Goal: Check status: Check status

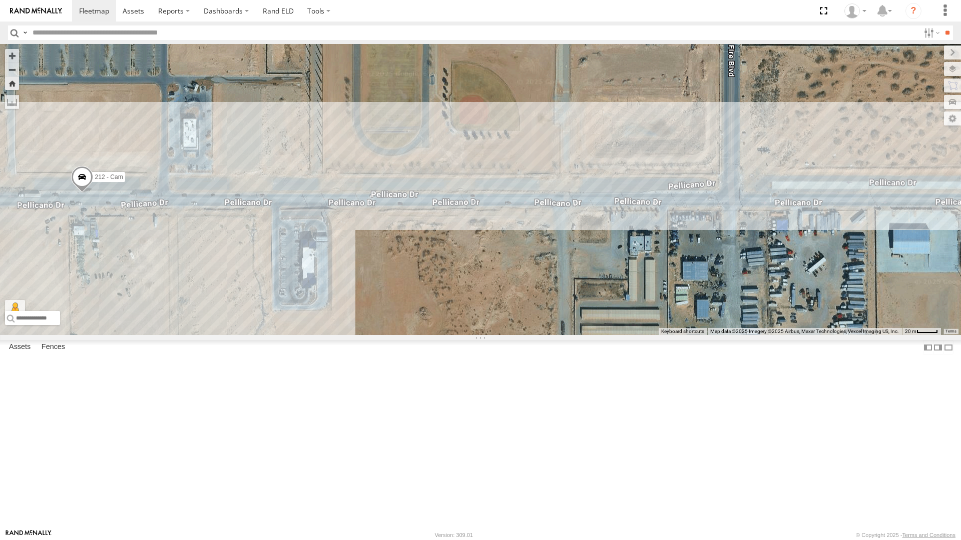
click at [403, 335] on div "212 - Cam" at bounding box center [480, 189] width 961 height 291
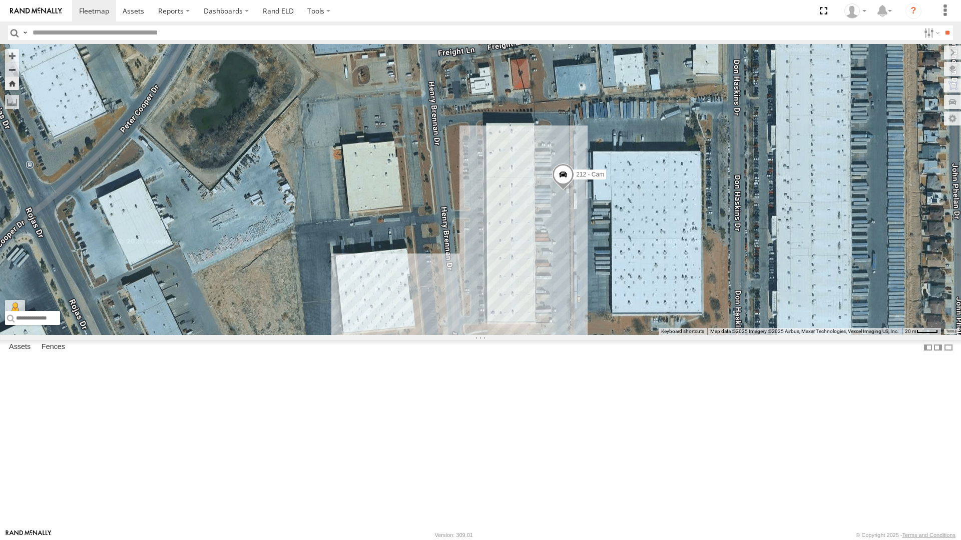
drag, startPoint x: 600, startPoint y: 118, endPoint x: 640, endPoint y: 287, distance: 173.7
click at [640, 287] on div "212 - Cam" at bounding box center [480, 189] width 961 height 291
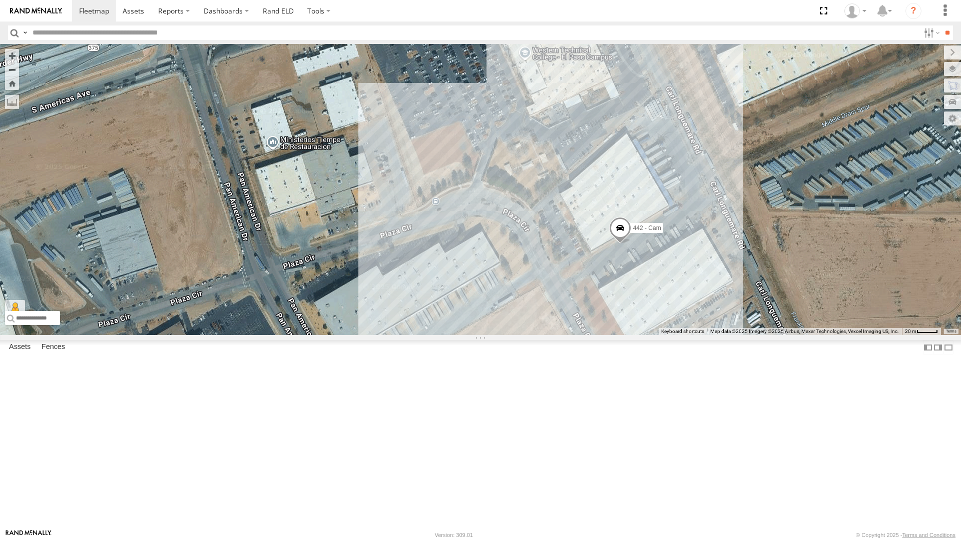
drag, startPoint x: 670, startPoint y: 333, endPoint x: 638, endPoint y: 366, distance: 46.3
click at [638, 335] on div "442 - Cam" at bounding box center [480, 189] width 961 height 291
click at [645, 328] on div "442 - Cam" at bounding box center [480, 189] width 961 height 291
click at [601, 292] on div "442 - Cam" at bounding box center [480, 189] width 961 height 291
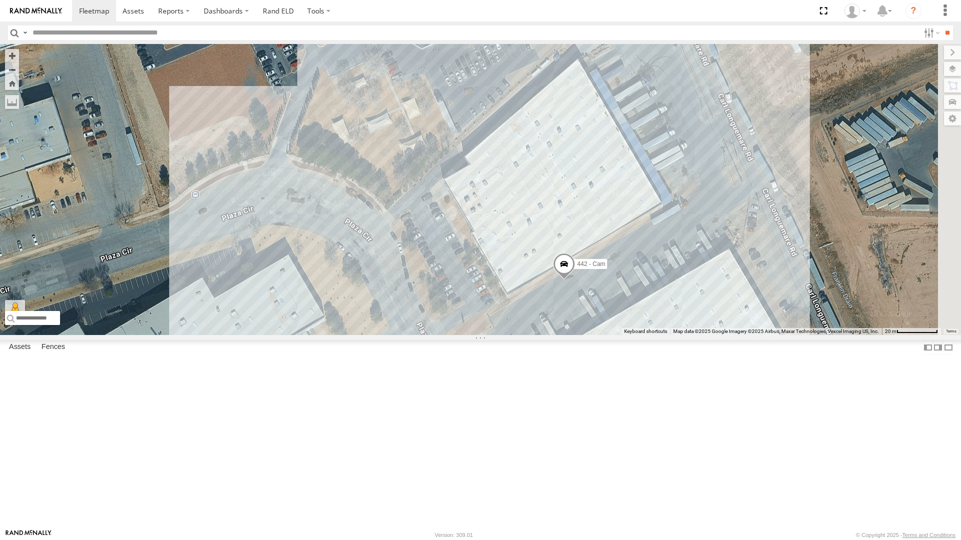
drag, startPoint x: 655, startPoint y: 296, endPoint x: 628, endPoint y: 378, distance: 86.2
click at [628, 335] on div "442 - Cam" at bounding box center [480, 189] width 961 height 291
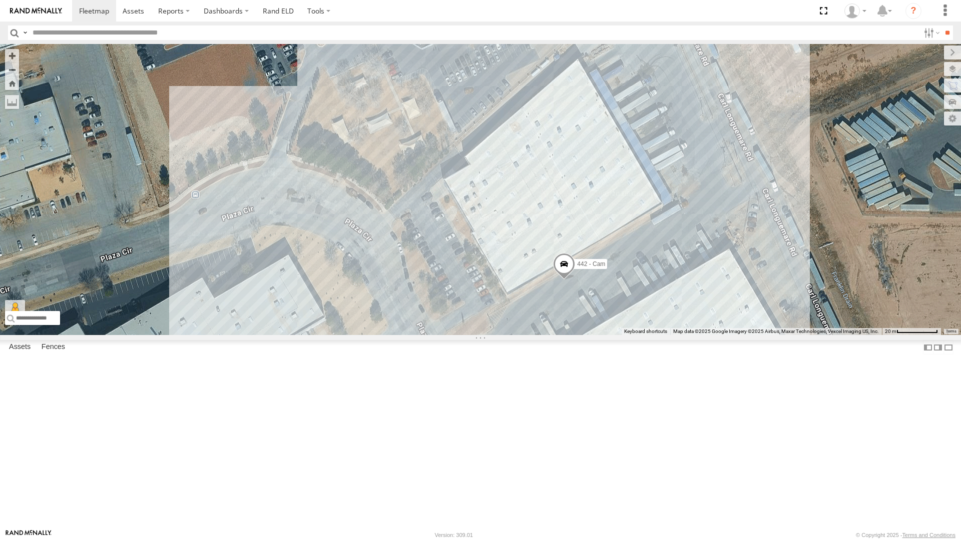
click at [637, 335] on div "442 - Cam" at bounding box center [480, 189] width 961 height 291
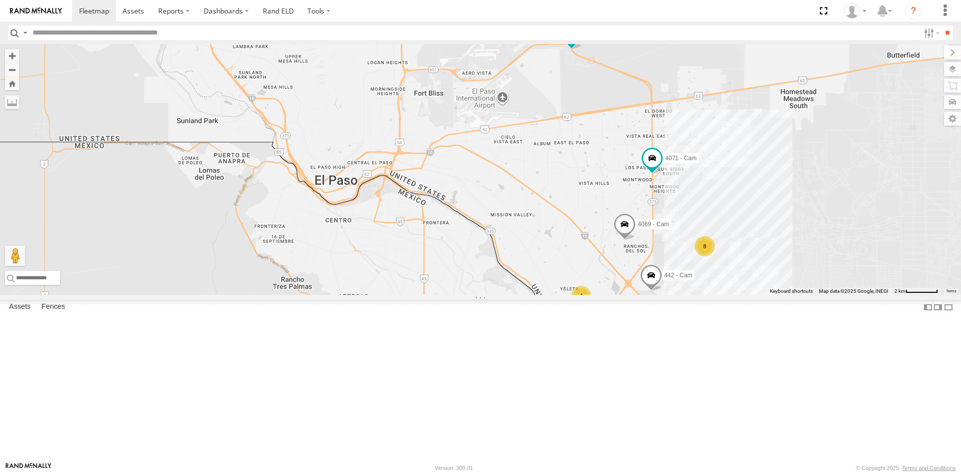
click at [0, 0] on label at bounding box center [0, 0] width 0 height 0
click at [0, 0] on div "4061 - Cam All Assets" at bounding box center [0, 0] width 0 height 0
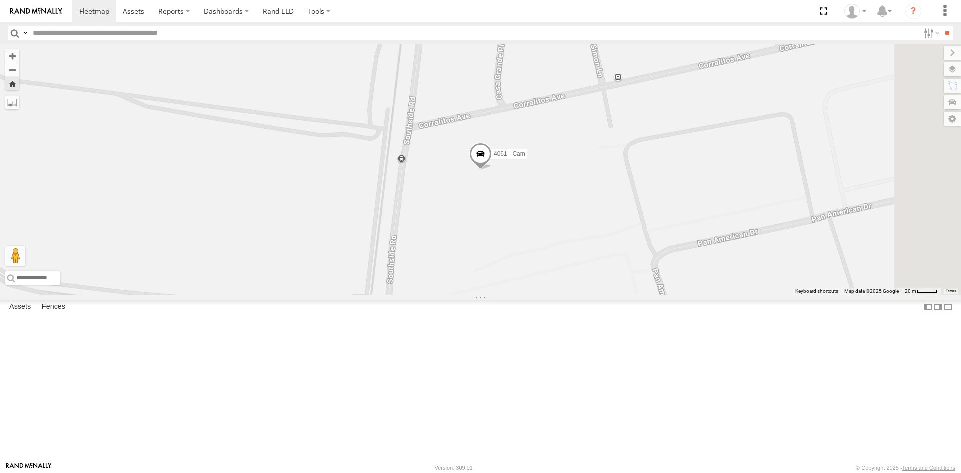
click at [491, 170] on span at bounding box center [480, 156] width 22 height 27
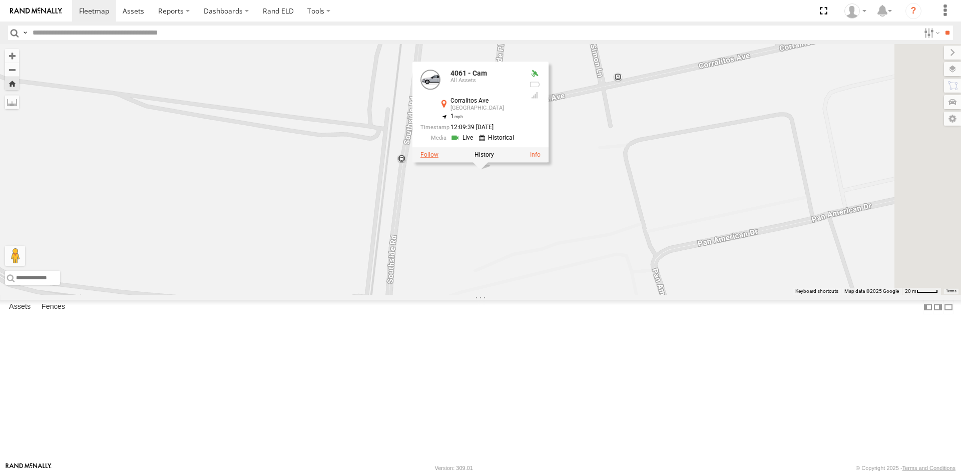
click at [438, 158] on label at bounding box center [429, 154] width 18 height 7
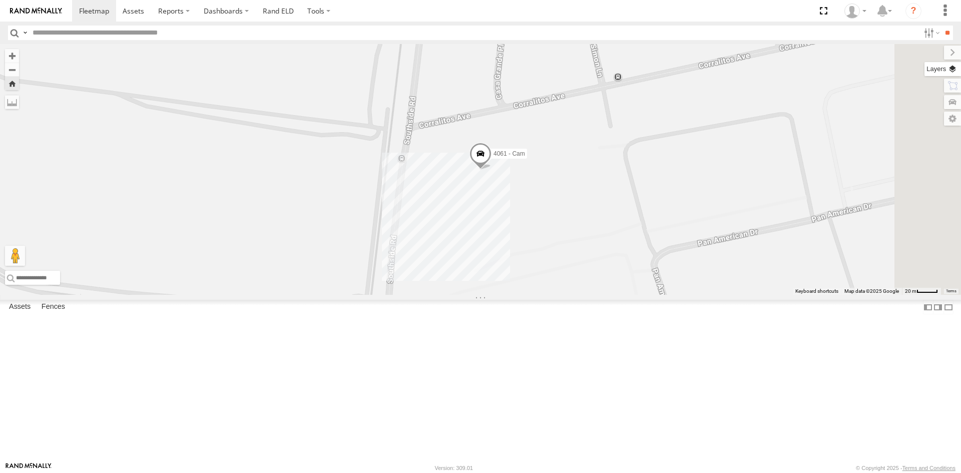
click at [955, 68] on label at bounding box center [942, 69] width 37 height 14
click at [0, 0] on span "Basemaps" at bounding box center [0, 0] width 0 height 0
click at [0, 0] on span "Satellite + Roadmap" at bounding box center [0, 0] width 0 height 0
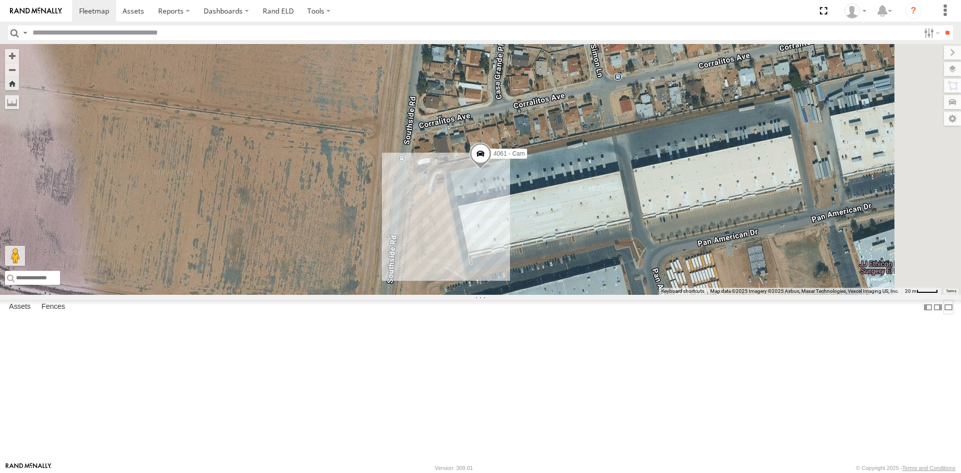
click at [943, 314] on label at bounding box center [948, 307] width 10 height 15
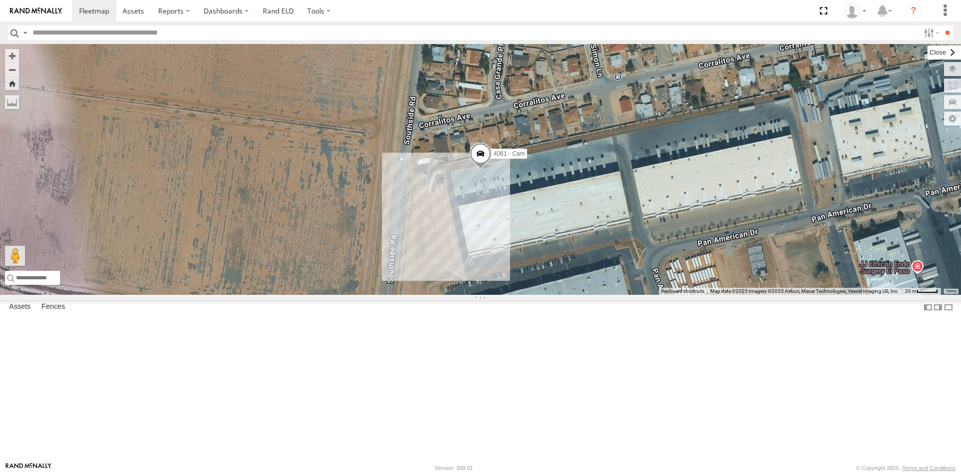
click at [927, 51] on label at bounding box center [944, 53] width 34 height 14
click at [826, 10] on span at bounding box center [823, 11] width 21 height 22
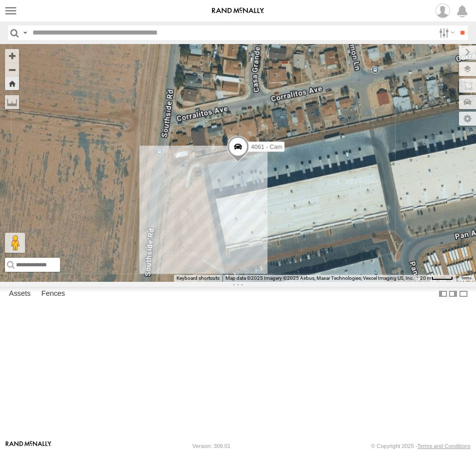
drag, startPoint x: 353, startPoint y: 12, endPoint x: 501, endPoint y: 102, distance: 172.6
click at [0, 0] on span at bounding box center [0, 0] width 0 height 0
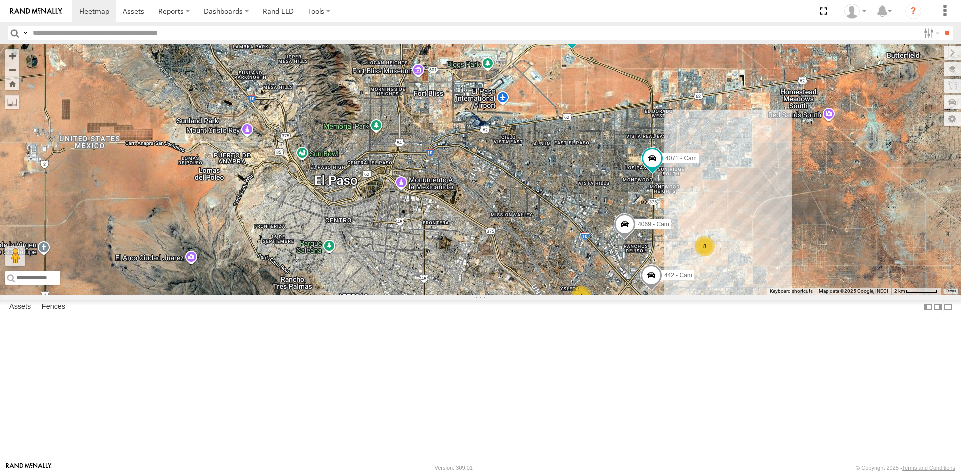
click at [571, 42] on span at bounding box center [571, 33] width 18 height 18
click at [523, 38] on label at bounding box center [520, 34] width 18 height 7
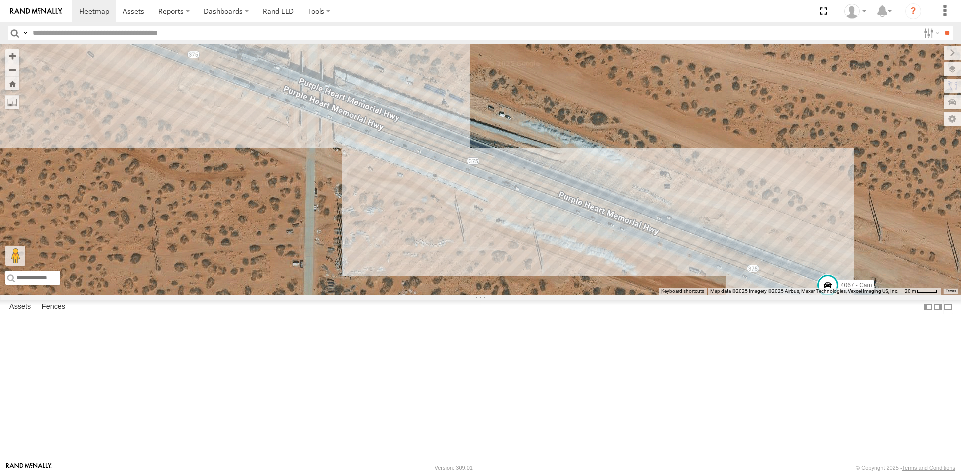
click at [429, 36] on input "text" at bounding box center [474, 33] width 891 height 15
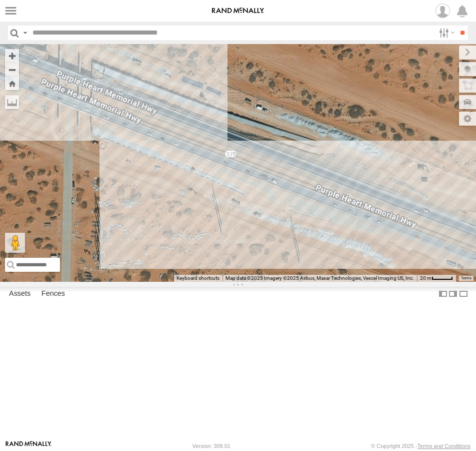
click at [0, 0] on span at bounding box center [0, 0] width 0 height 0
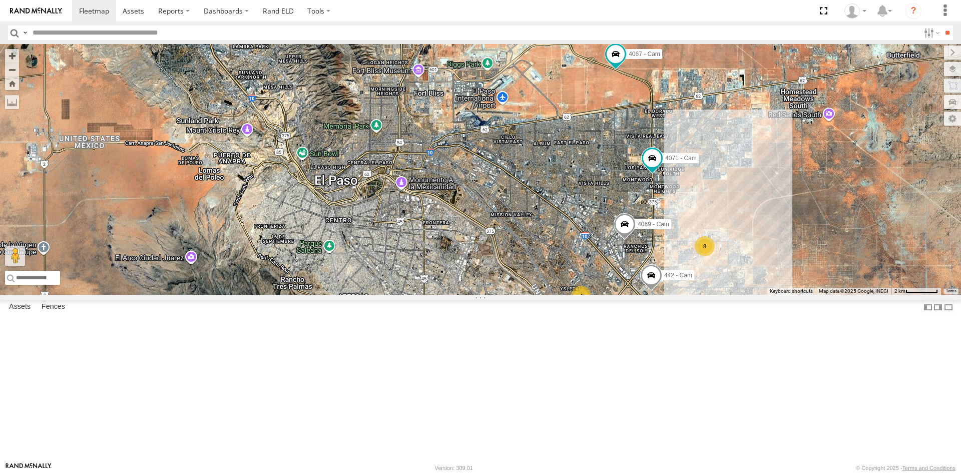
click at [625, 240] on span at bounding box center [624, 226] width 22 height 27
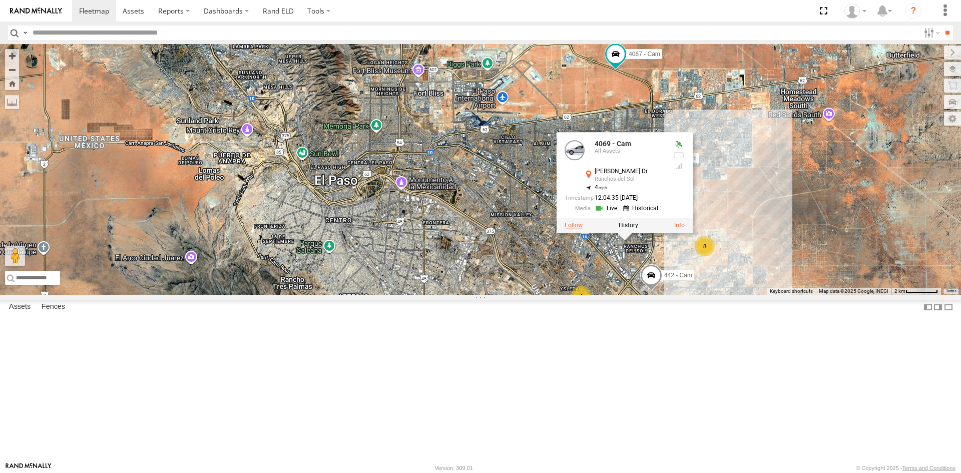
click at [578, 229] on label at bounding box center [573, 225] width 18 height 7
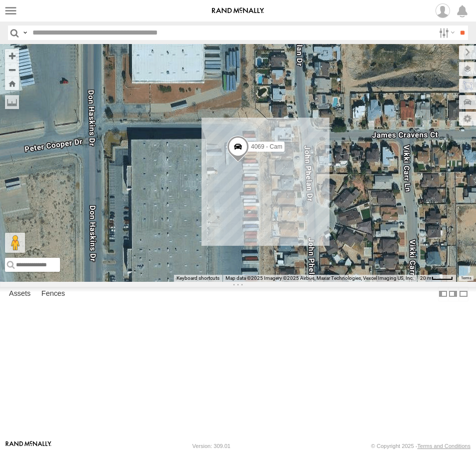
click at [0, 0] on span at bounding box center [0, 0] width 0 height 0
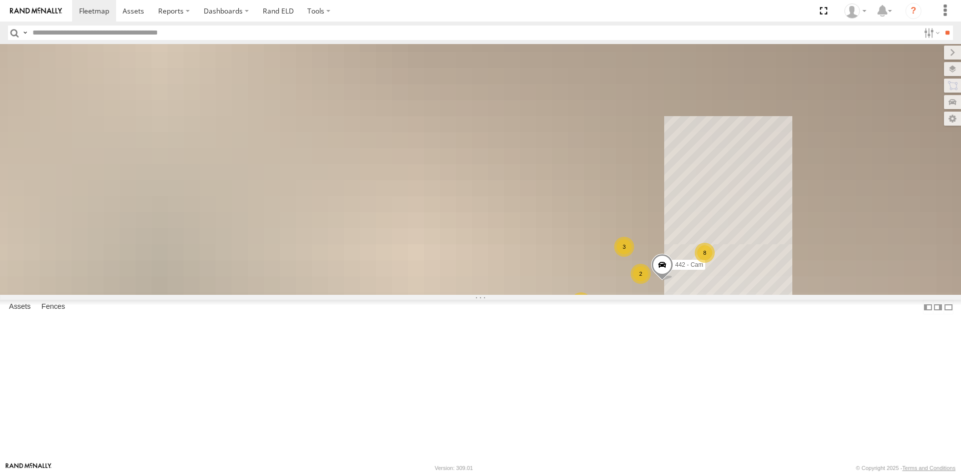
click at [381, 7] on section at bounding box center [515, 11] width 886 height 22
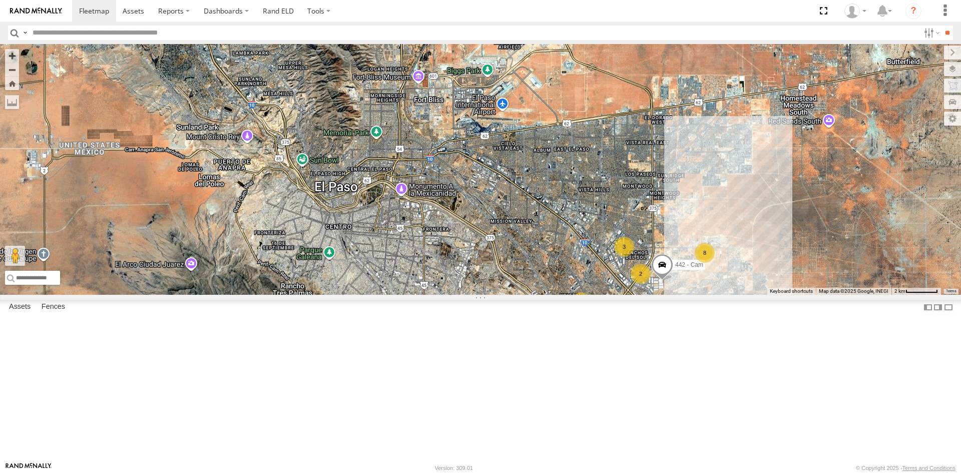
click at [0, 0] on label at bounding box center [0, 0] width 0 height 0
click at [0, 0] on div "4071 - Cam All Assets" at bounding box center [0, 0] width 0 height 0
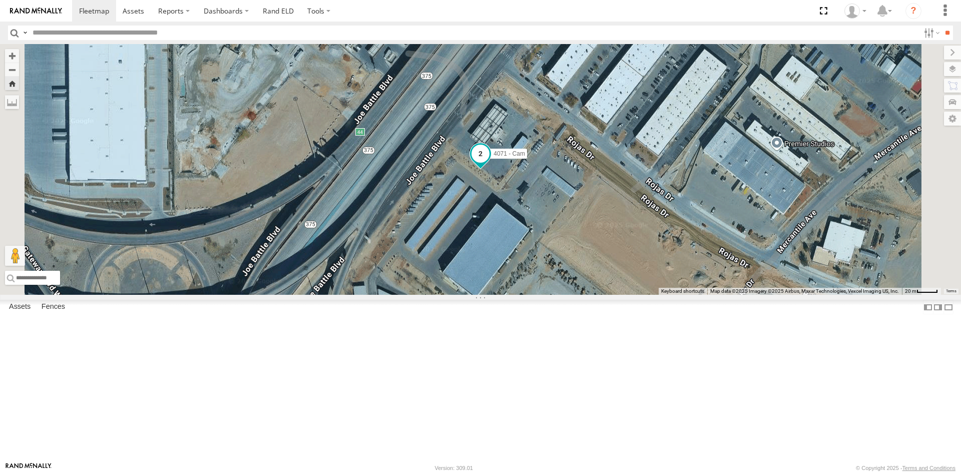
click at [489, 162] on span at bounding box center [480, 153] width 18 height 18
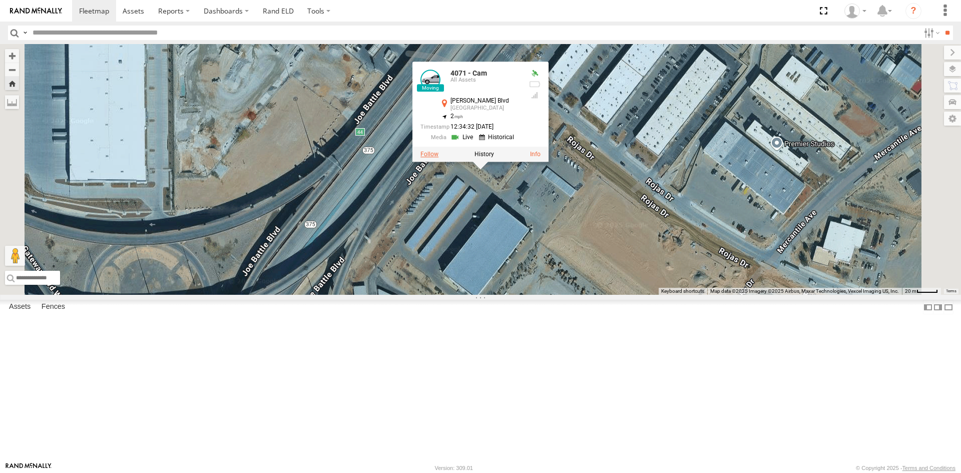
click at [438, 158] on label at bounding box center [429, 154] width 18 height 7
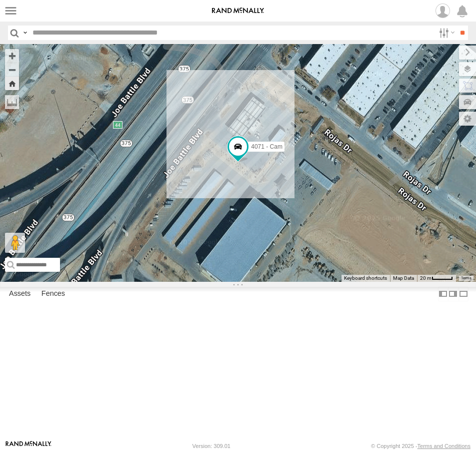
click at [0, 0] on span at bounding box center [0, 0] width 0 height 0
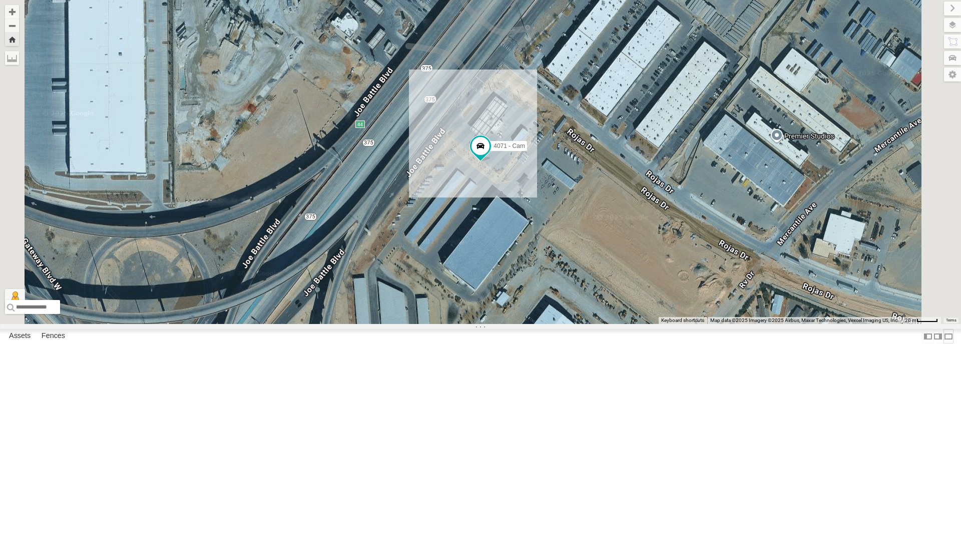
click at [943, 344] on label at bounding box center [948, 336] width 10 height 15
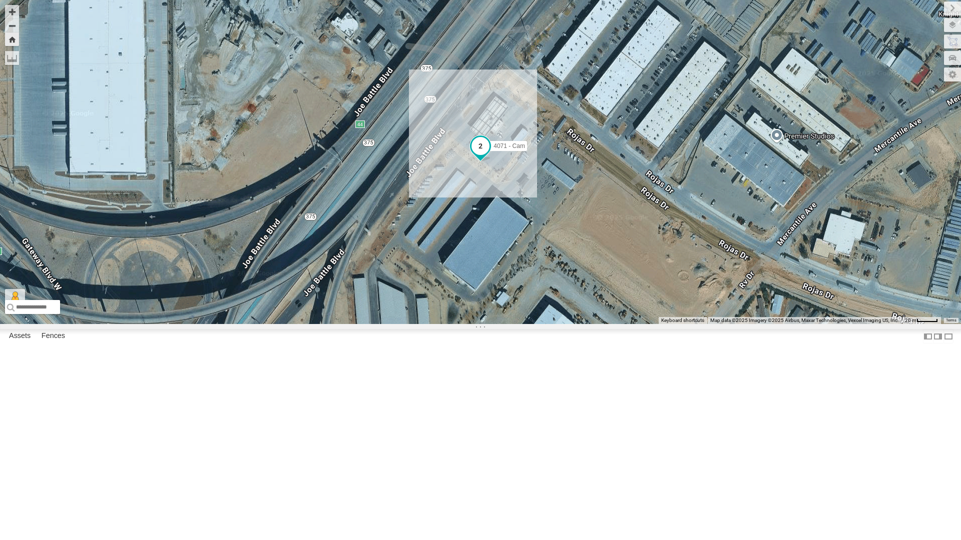
click at [478, 155] on span at bounding box center [480, 146] width 18 height 18
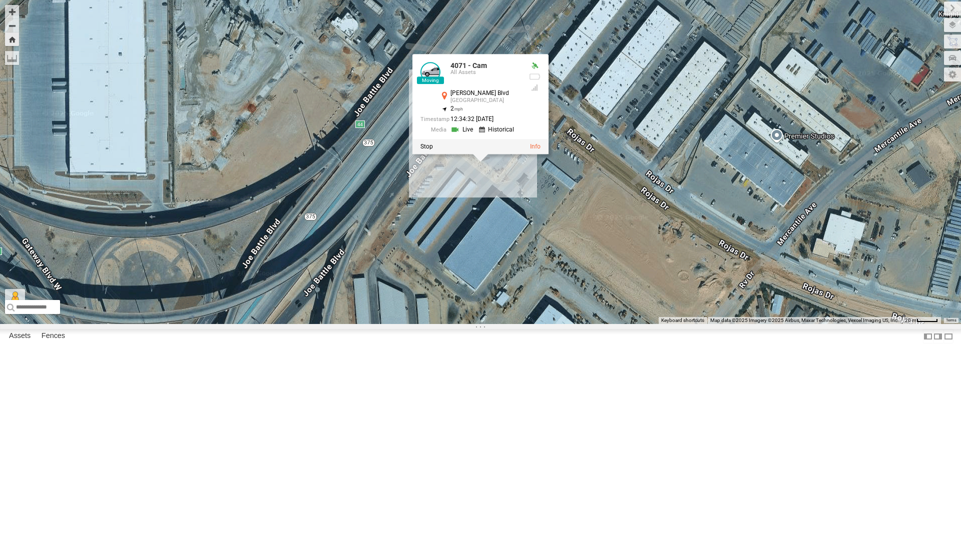
click at [481, 310] on div "4071 - Cam 4071 - Cam All Assets Joe Battle Blvd Southview 31.70396 , -106.2809…" at bounding box center [480, 162] width 961 height 324
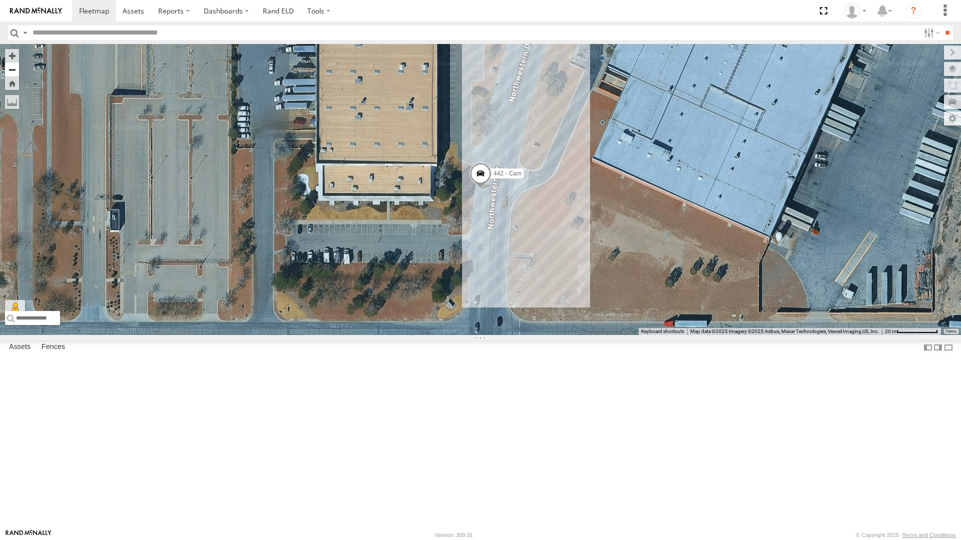
click at [14, 63] on button "Zoom out" at bounding box center [12, 70] width 14 height 14
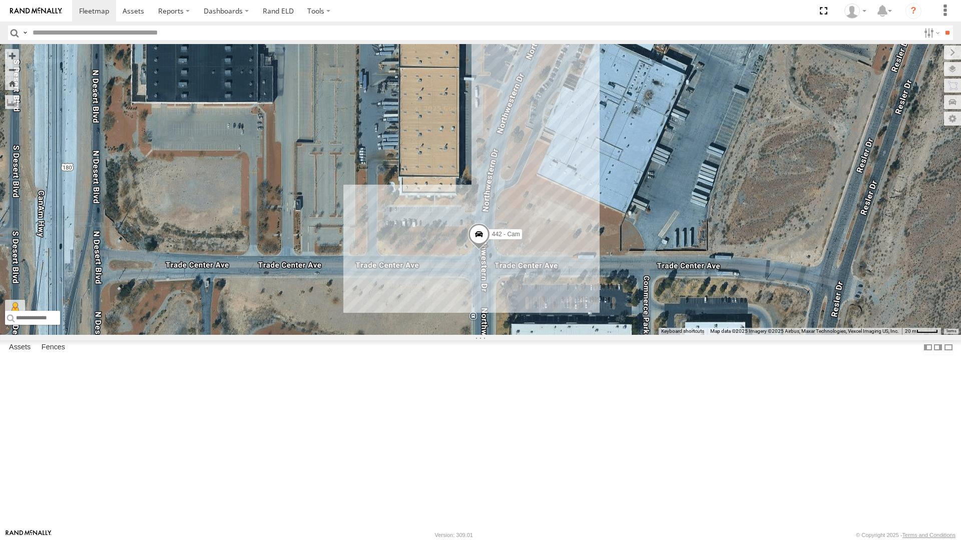
click at [345, 335] on div "442 - Cam" at bounding box center [480, 189] width 961 height 291
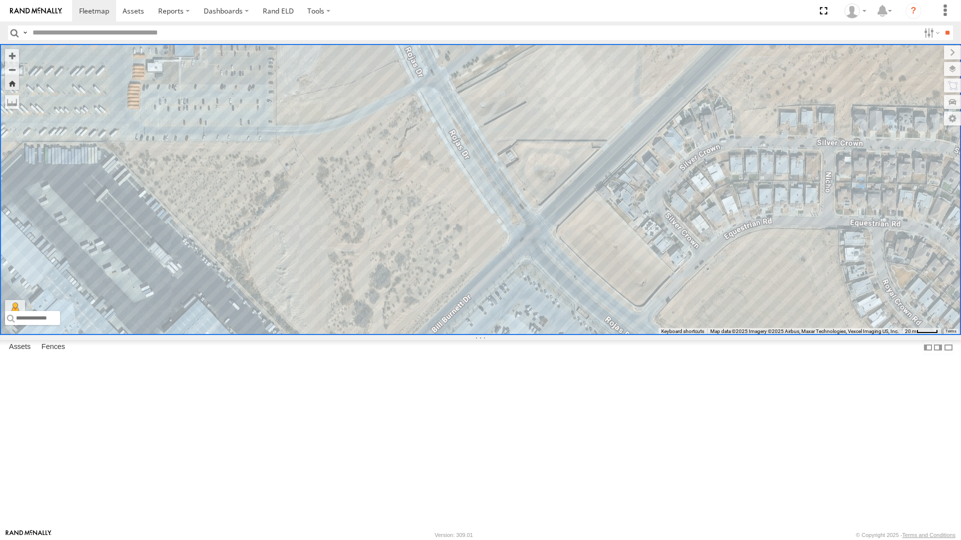
drag, startPoint x: 299, startPoint y: 328, endPoint x: 335, endPoint y: 298, distance: 46.6
click at [300, 327] on div "212 - Cam" at bounding box center [480, 189] width 961 height 291
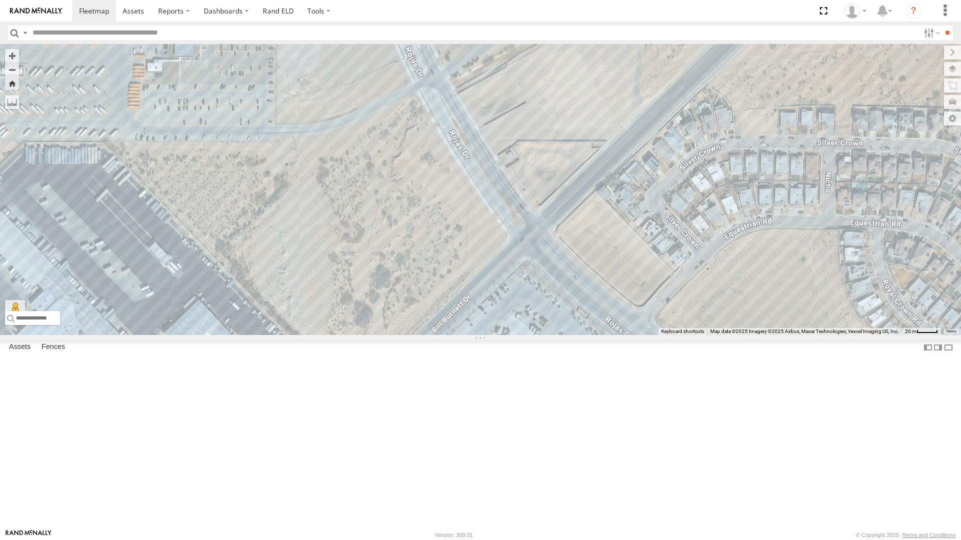
click at [464, 144] on div "212 - Cam" at bounding box center [480, 189] width 961 height 291
drag, startPoint x: 429, startPoint y: 269, endPoint x: 572, endPoint y: 133, distance: 197.8
click at [572, 133] on div "212 - Cam" at bounding box center [480, 189] width 961 height 291
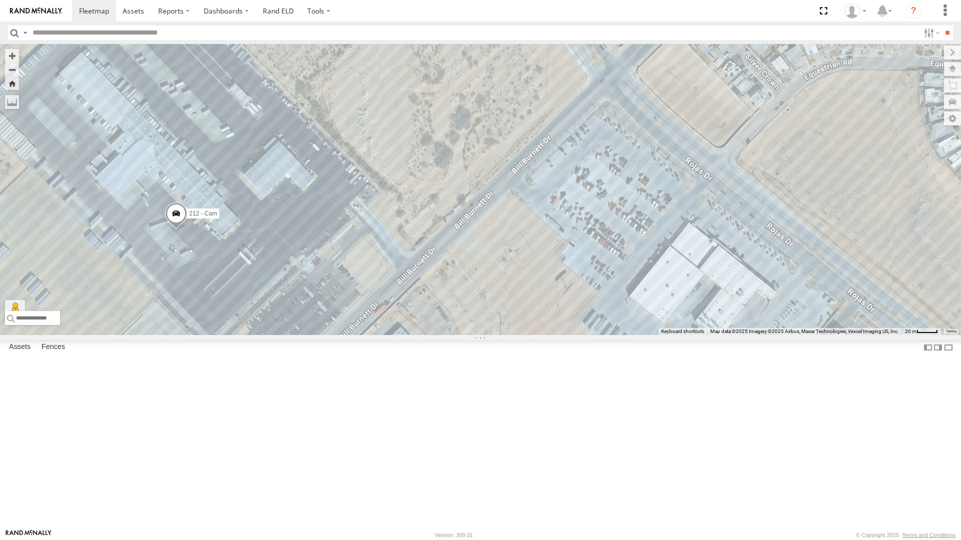
drag, startPoint x: 575, startPoint y: 229, endPoint x: 720, endPoint y: 42, distance: 236.5
click at [720, 44] on div "212 - Cam" at bounding box center [480, 189] width 961 height 291
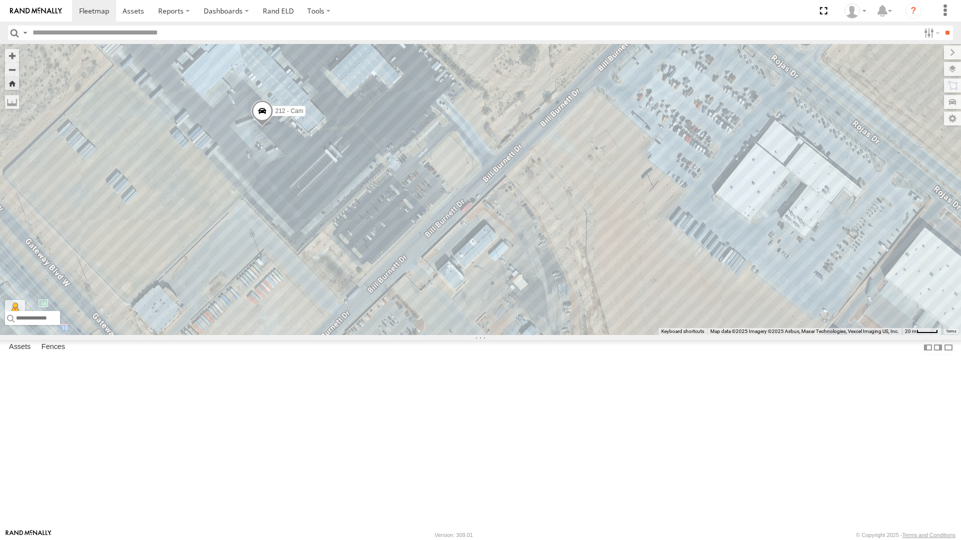
drag, startPoint x: 561, startPoint y: 331, endPoint x: 584, endPoint y: 248, distance: 86.0
click at [584, 248] on div "212 - Cam" at bounding box center [480, 189] width 961 height 291
